Goal: Information Seeking & Learning: Learn about a topic

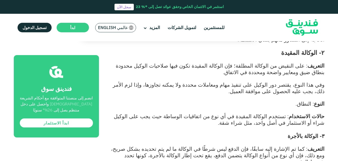
scroll to position [422, 0]
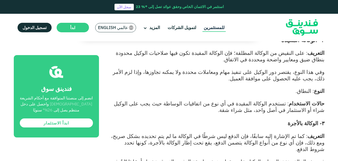
click at [217, 28] on link "للمستثمرين" at bounding box center [213, 28] width 23 height 8
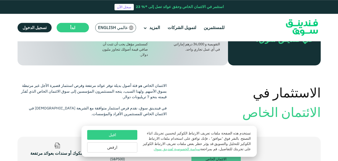
scroll to position [319, 0]
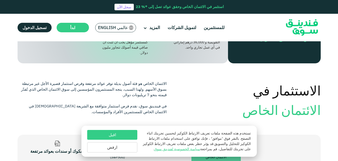
click at [130, 147] on button "ارفض" at bounding box center [112, 147] width 50 height 10
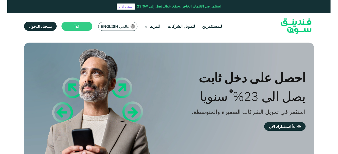
scroll to position [0, 0]
